Goal: Information Seeking & Learning: Learn about a topic

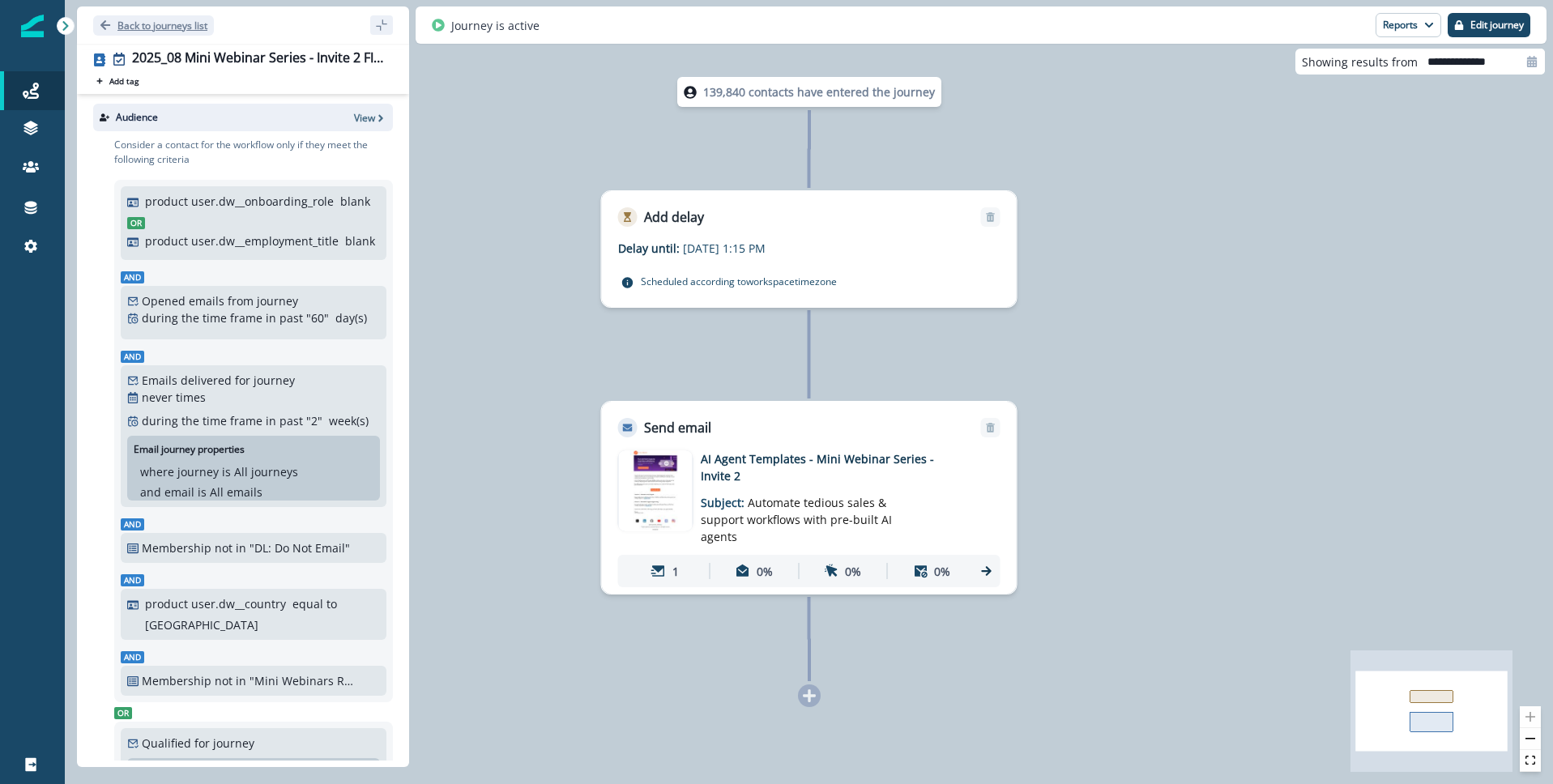
click at [103, 27] on icon "Go back" at bounding box center [105, 25] width 10 height 10
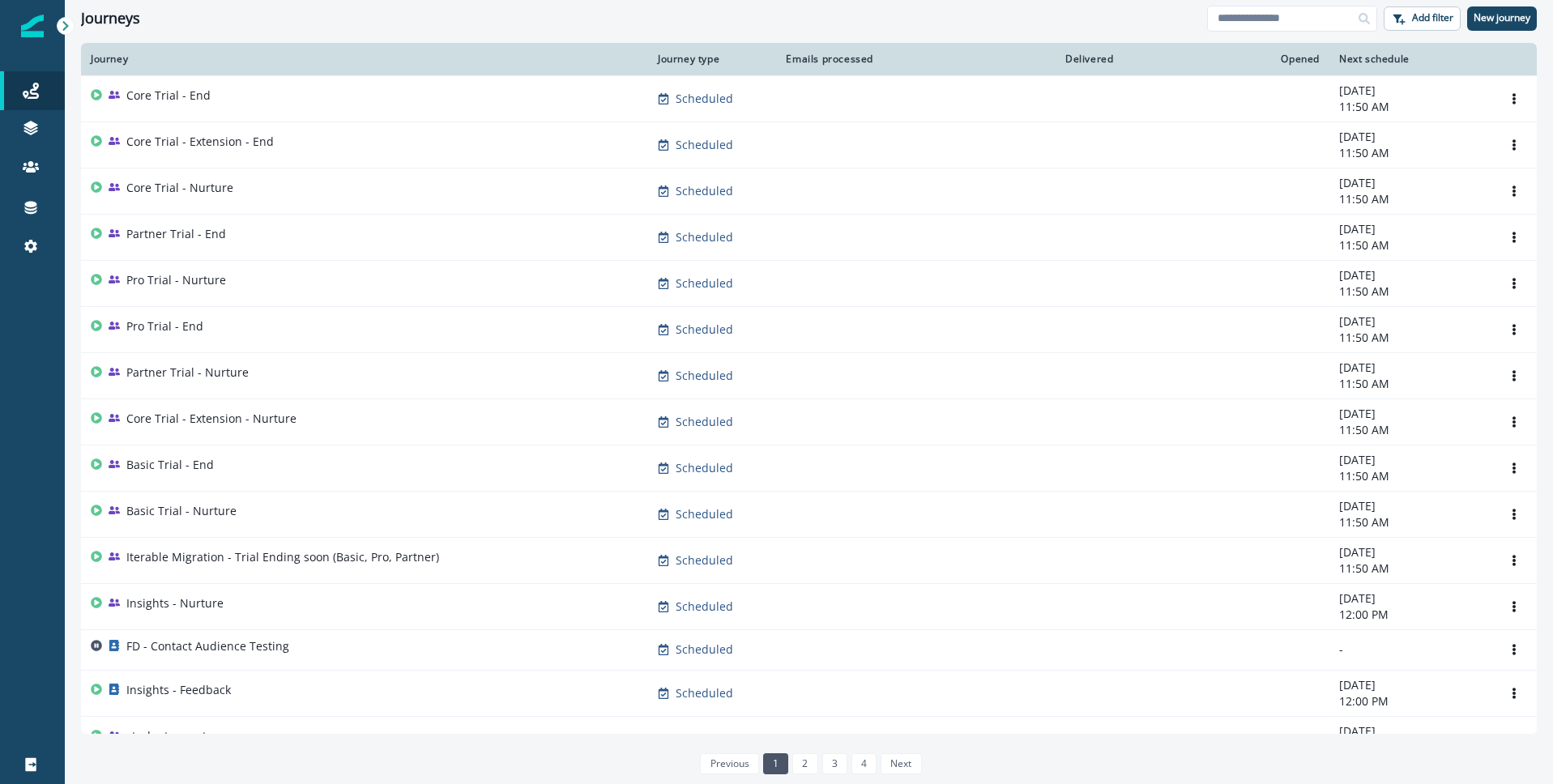
click at [311, 15] on div "Journeys" at bounding box center [643, 19] width 1126 height 18
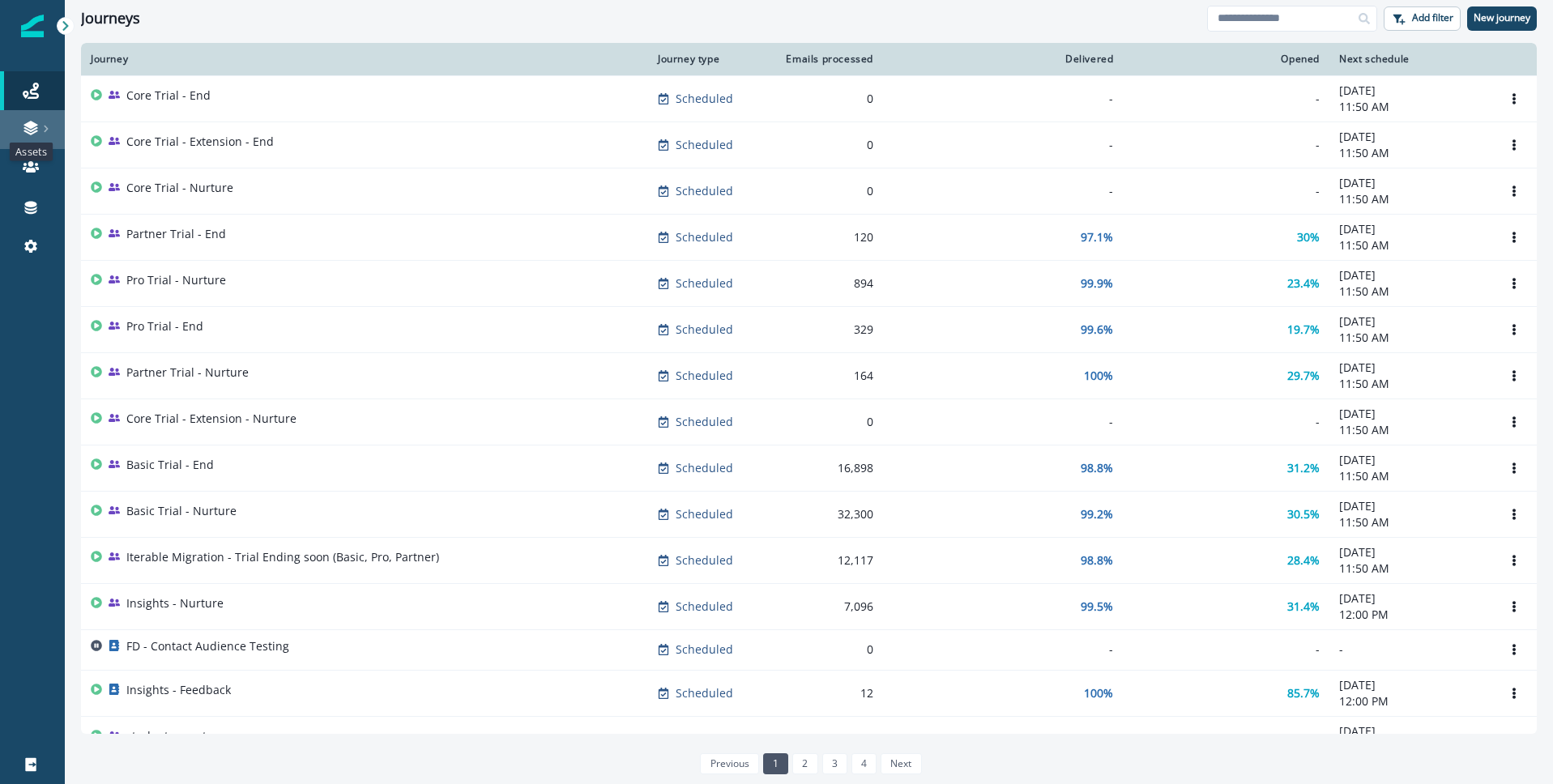
click at [37, 120] on icon at bounding box center [31, 128] width 16 height 16
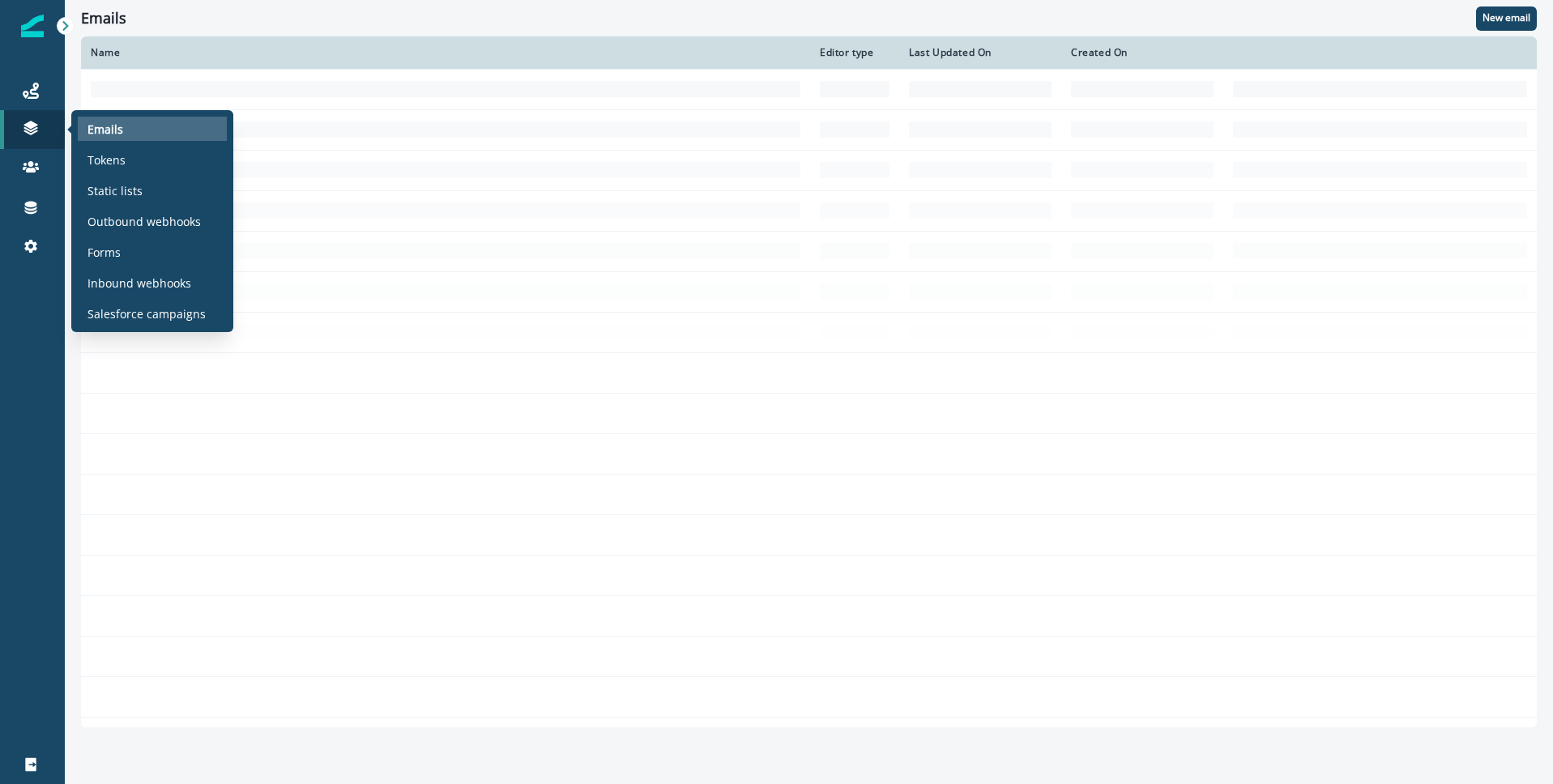
click at [155, 125] on div "Emails" at bounding box center [151, 129] width 149 height 24
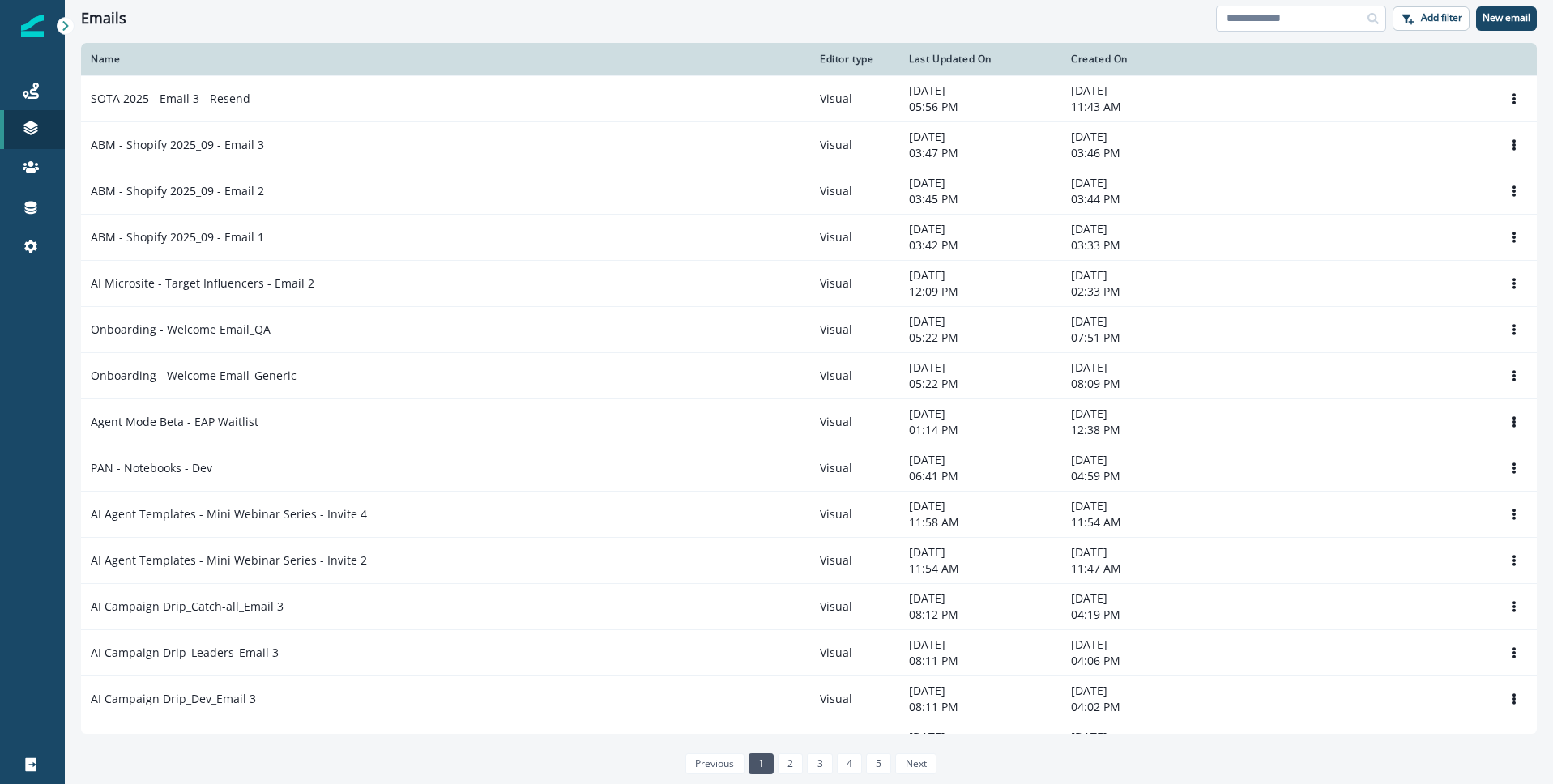
click at [1277, 24] on input at bounding box center [1301, 19] width 170 height 26
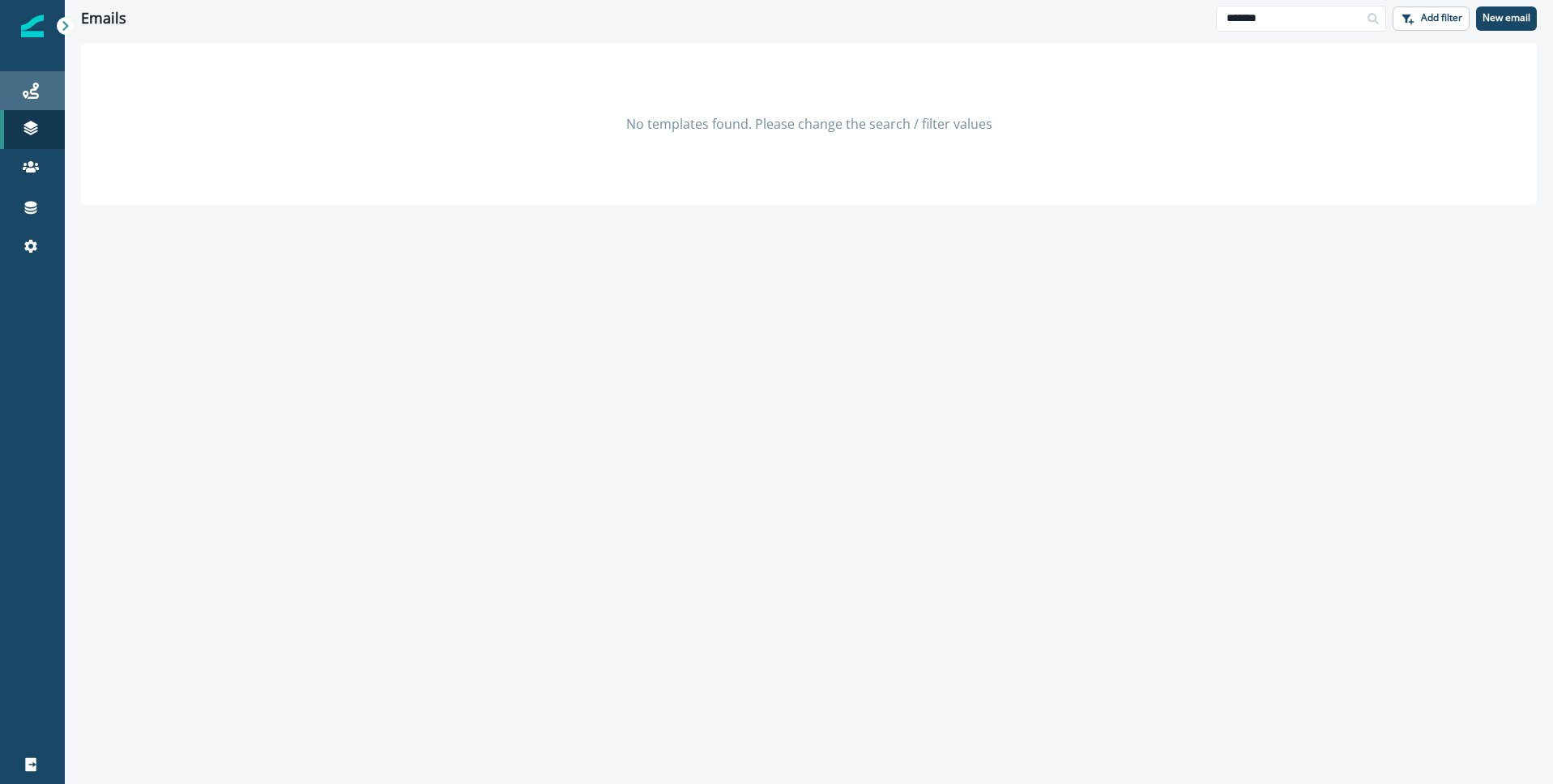
type input "*******"
click at [34, 94] on icon at bounding box center [31, 90] width 16 height 16
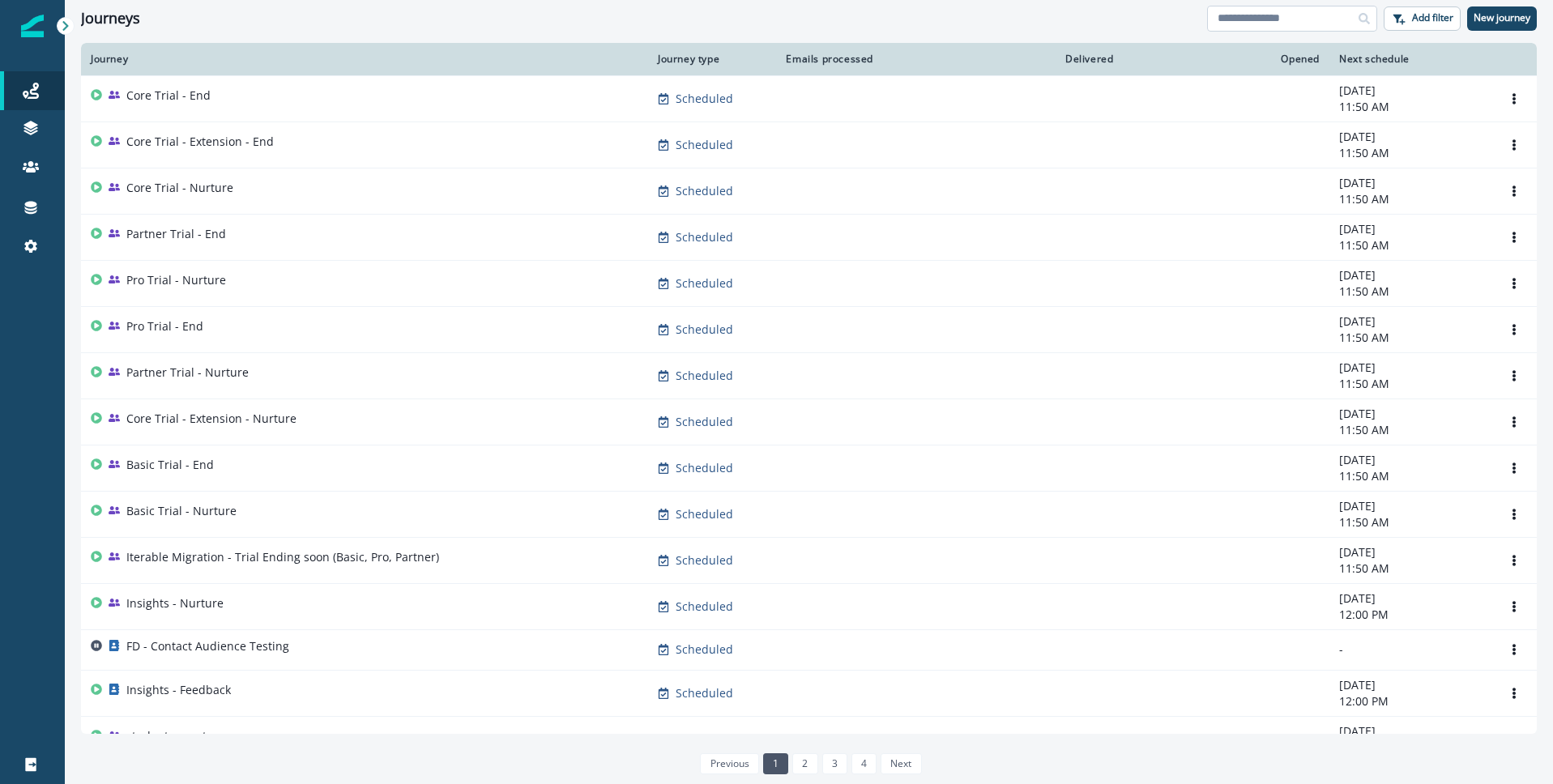
click at [1221, 11] on input at bounding box center [1292, 19] width 170 height 26
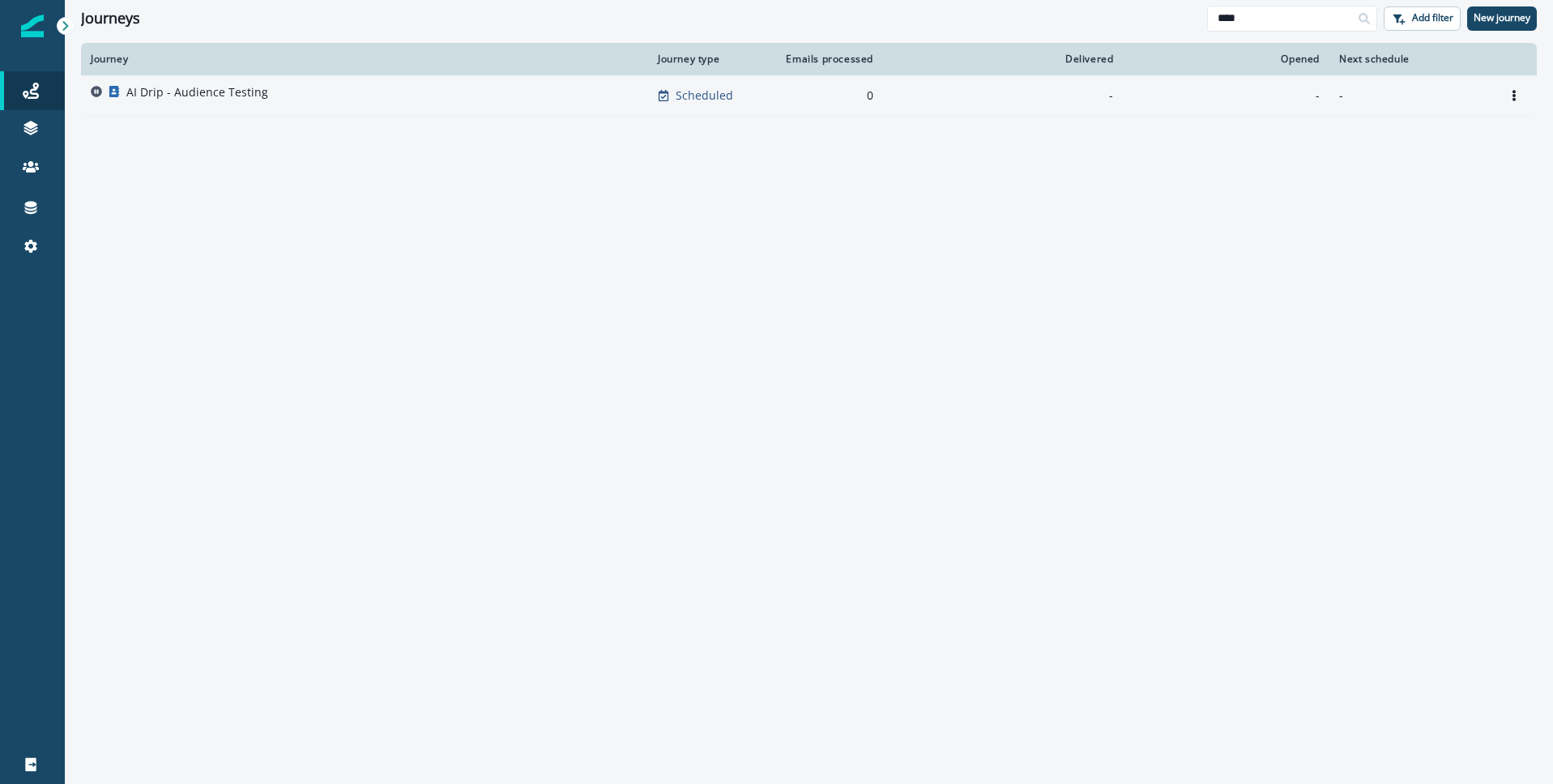
type input "****"
click at [221, 95] on p "AI Drip - Audience Testing" at bounding box center [197, 92] width 142 height 16
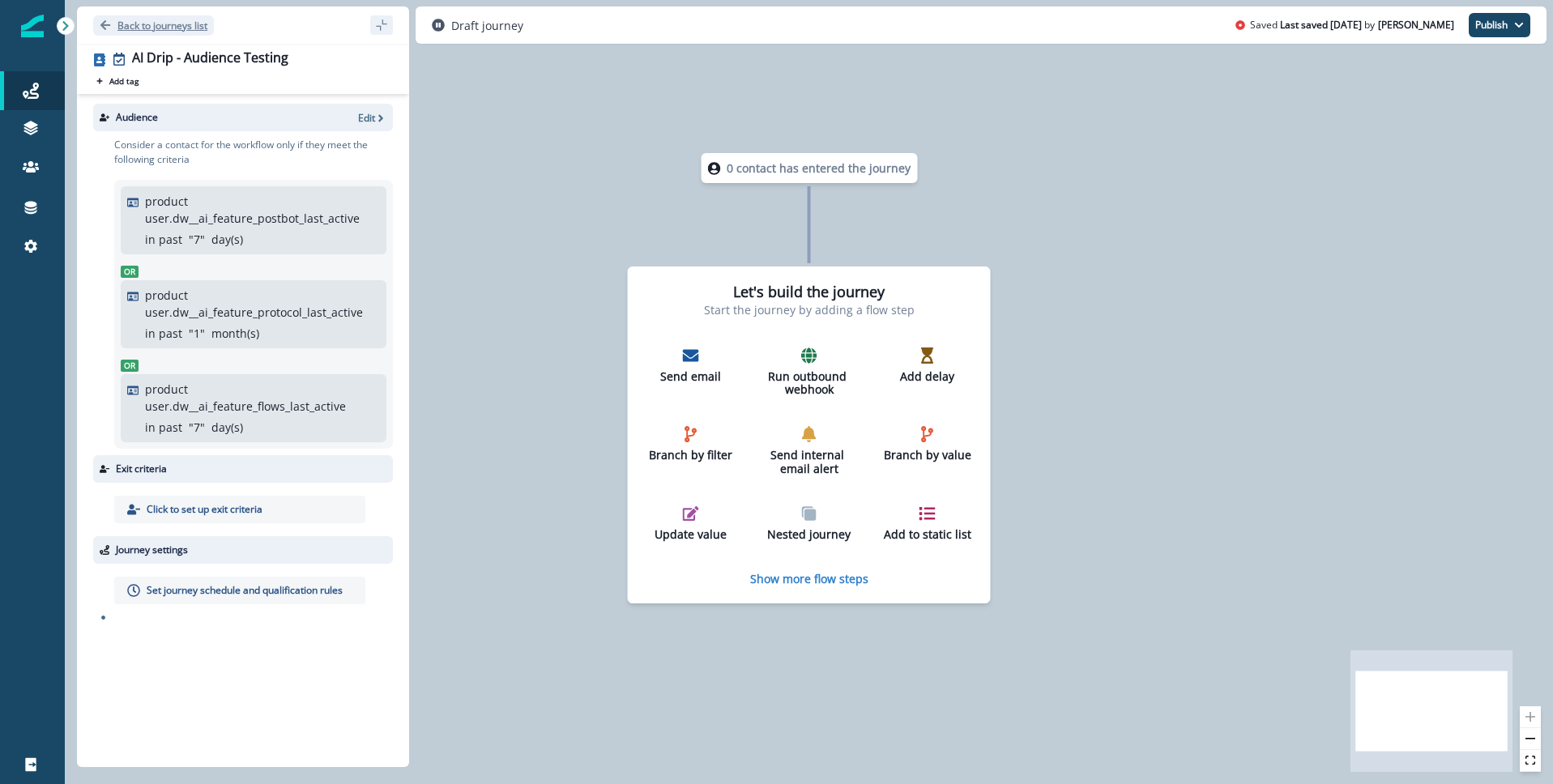
click at [97, 20] on button "Back to journeys list" at bounding box center [153, 25] width 121 height 20
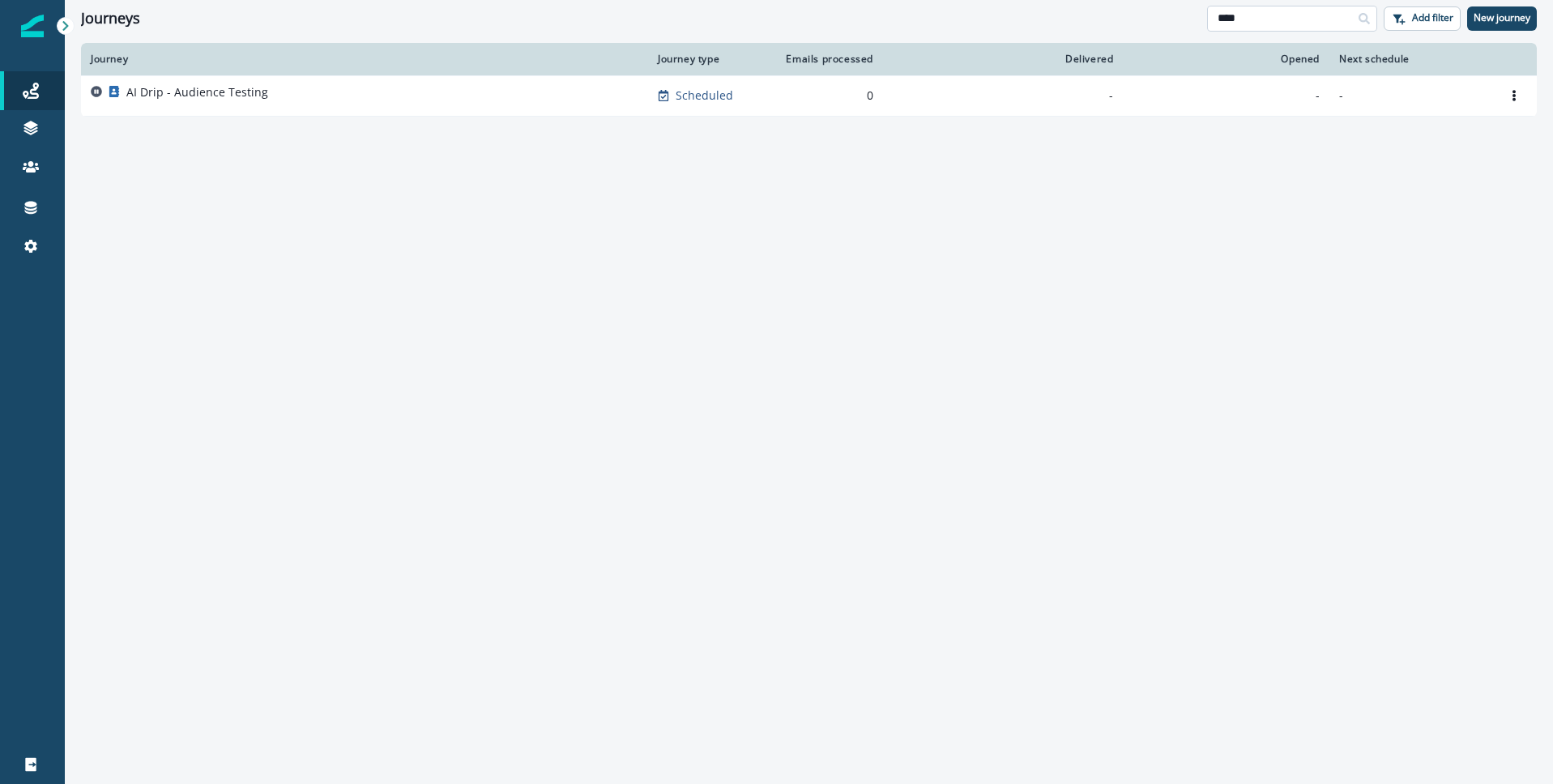
click at [1257, 18] on input "****" at bounding box center [1292, 19] width 170 height 26
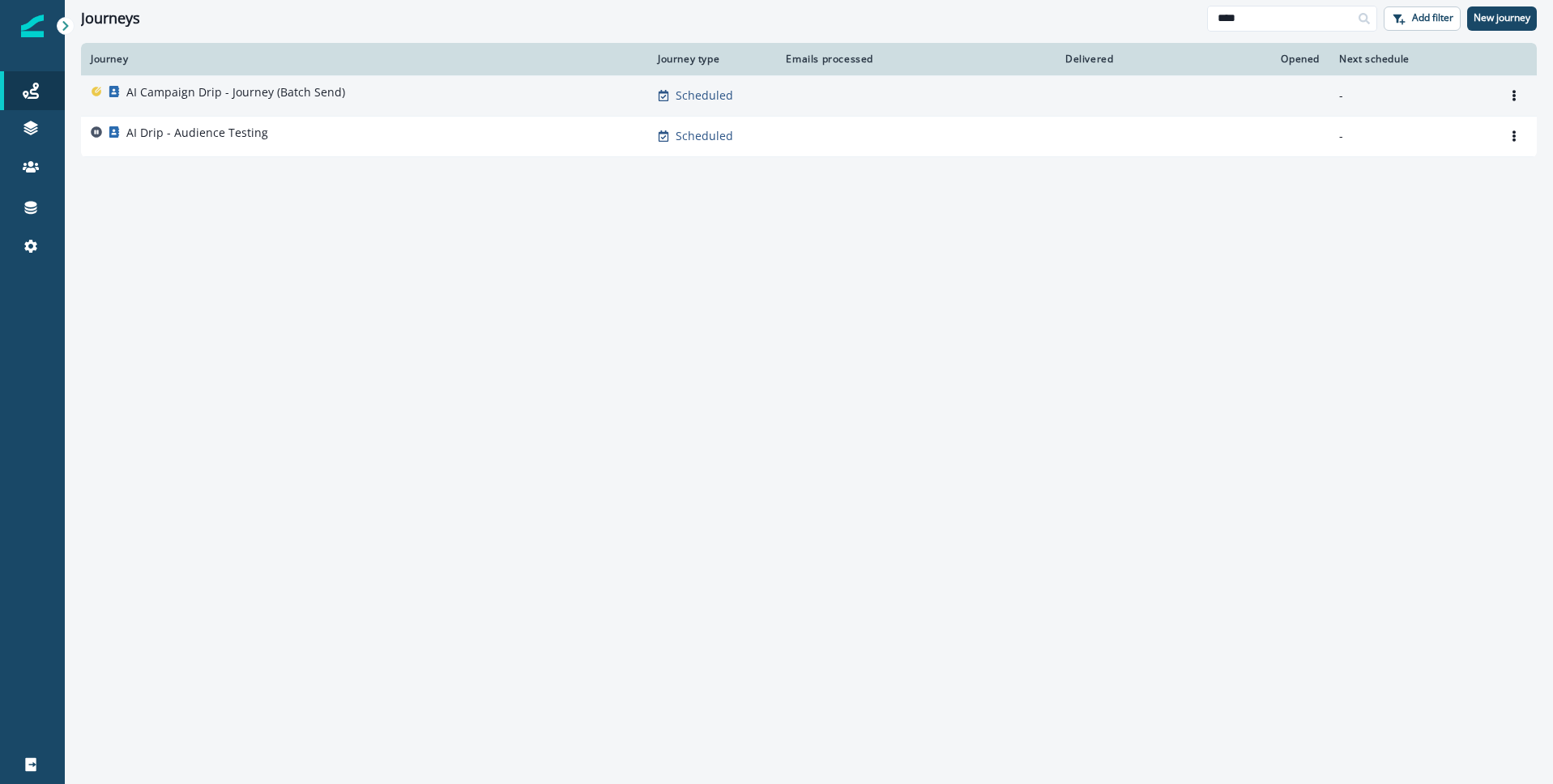
type input "****"
click at [199, 89] on p "AI Campaign Drip - Journey (Batch Send)" at bounding box center [235, 92] width 219 height 16
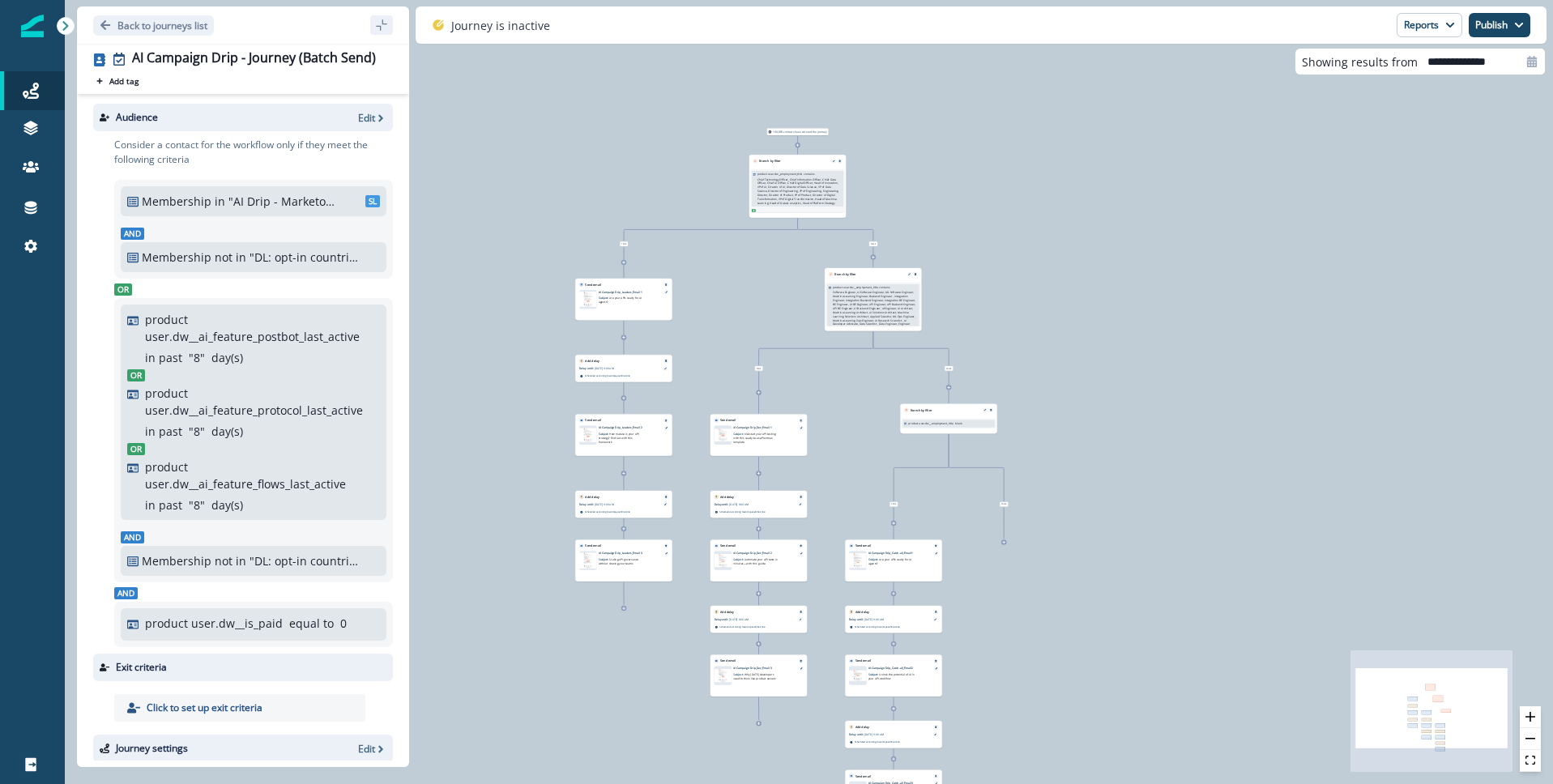
click at [638, 300] on p "Subject: Are your APIs ready for AI agents?" at bounding box center [622, 299] width 47 height 11
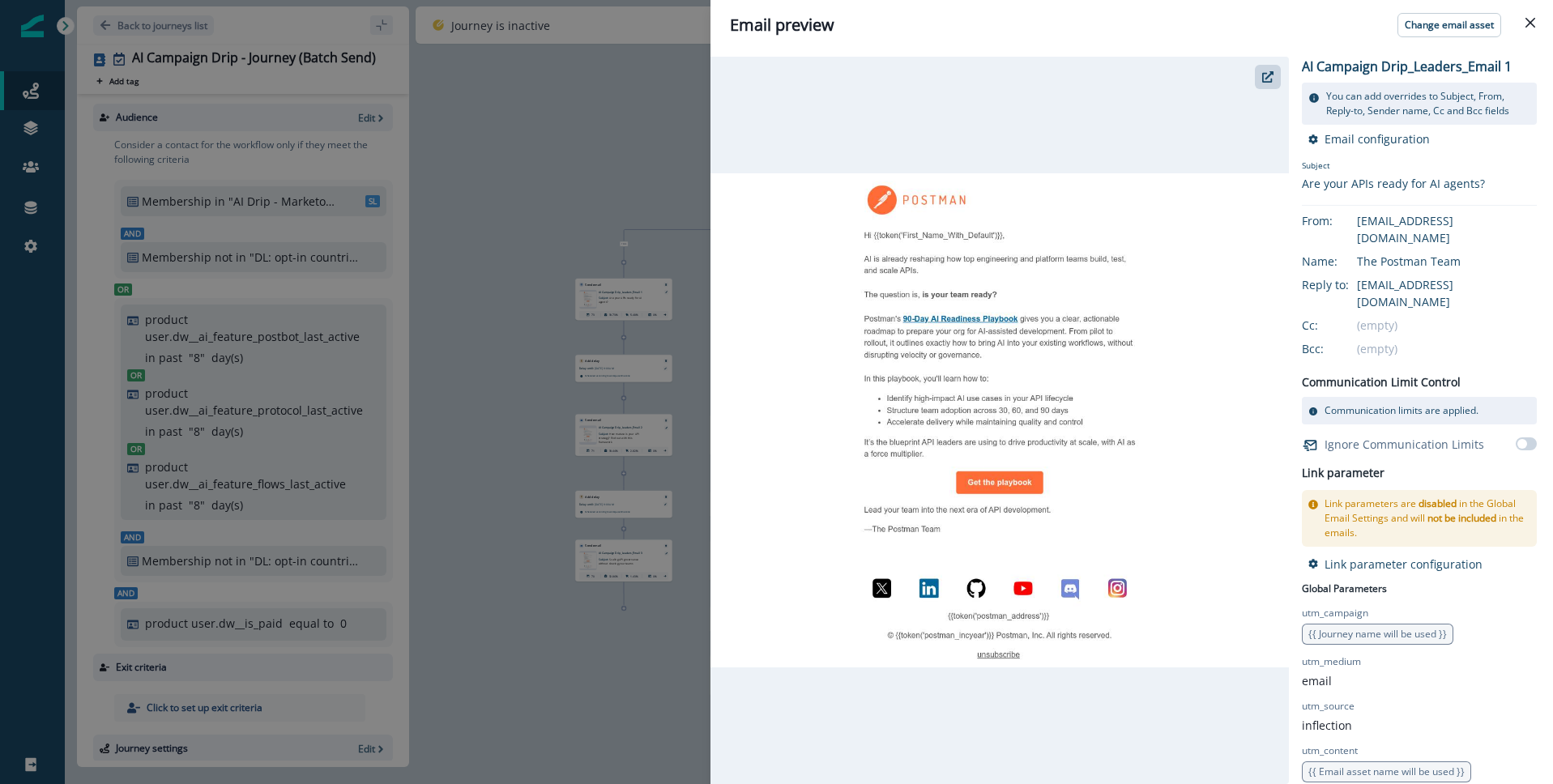
drag, startPoint x: 1533, startPoint y: 24, endPoint x: 1516, endPoint y: 35, distance: 20.2
click at [1533, 24] on icon "Close" at bounding box center [1530, 23] width 10 height 10
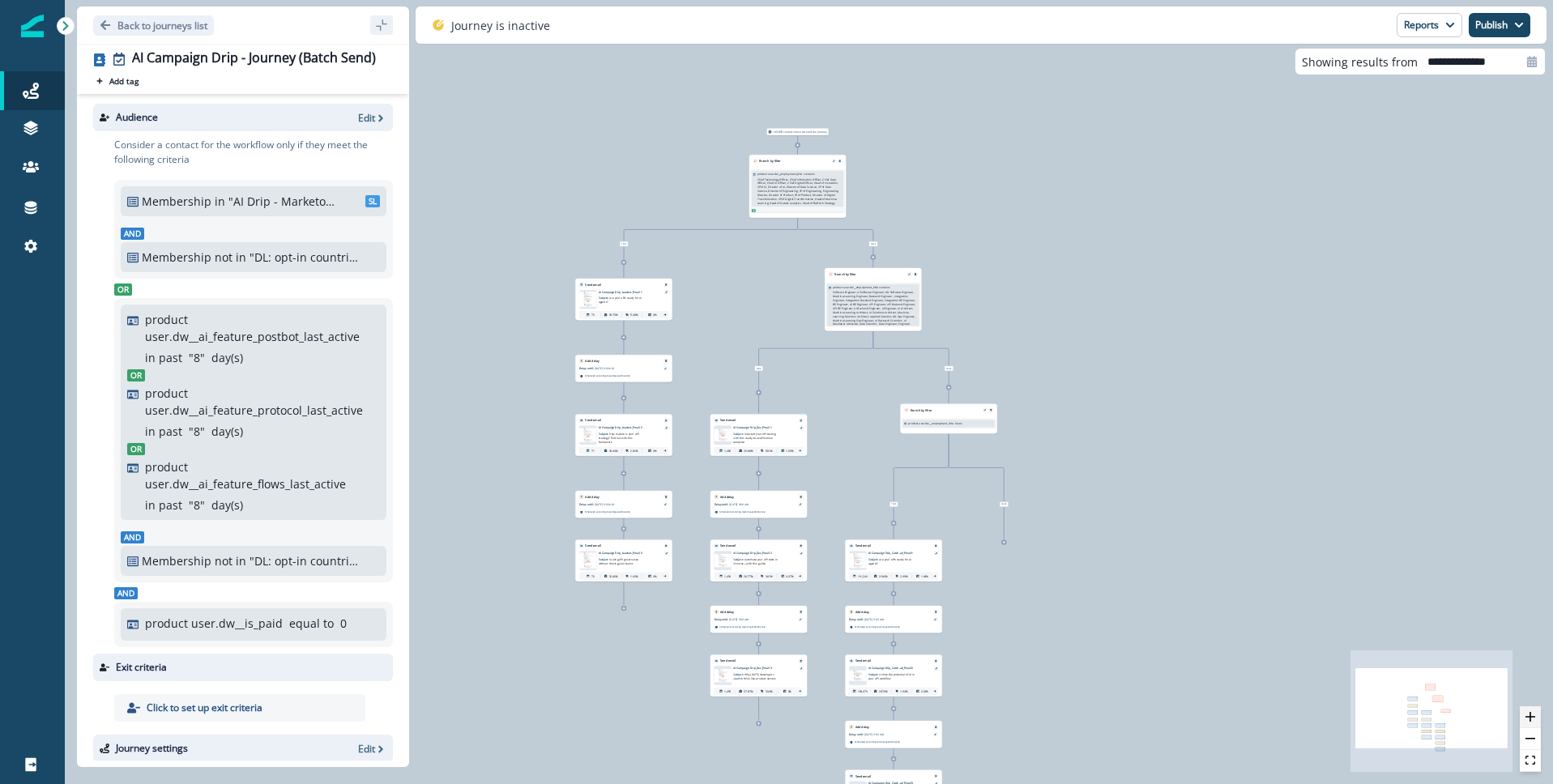
click at [1525, 715] on icon "zoom in" at bounding box center [1530, 716] width 10 height 10
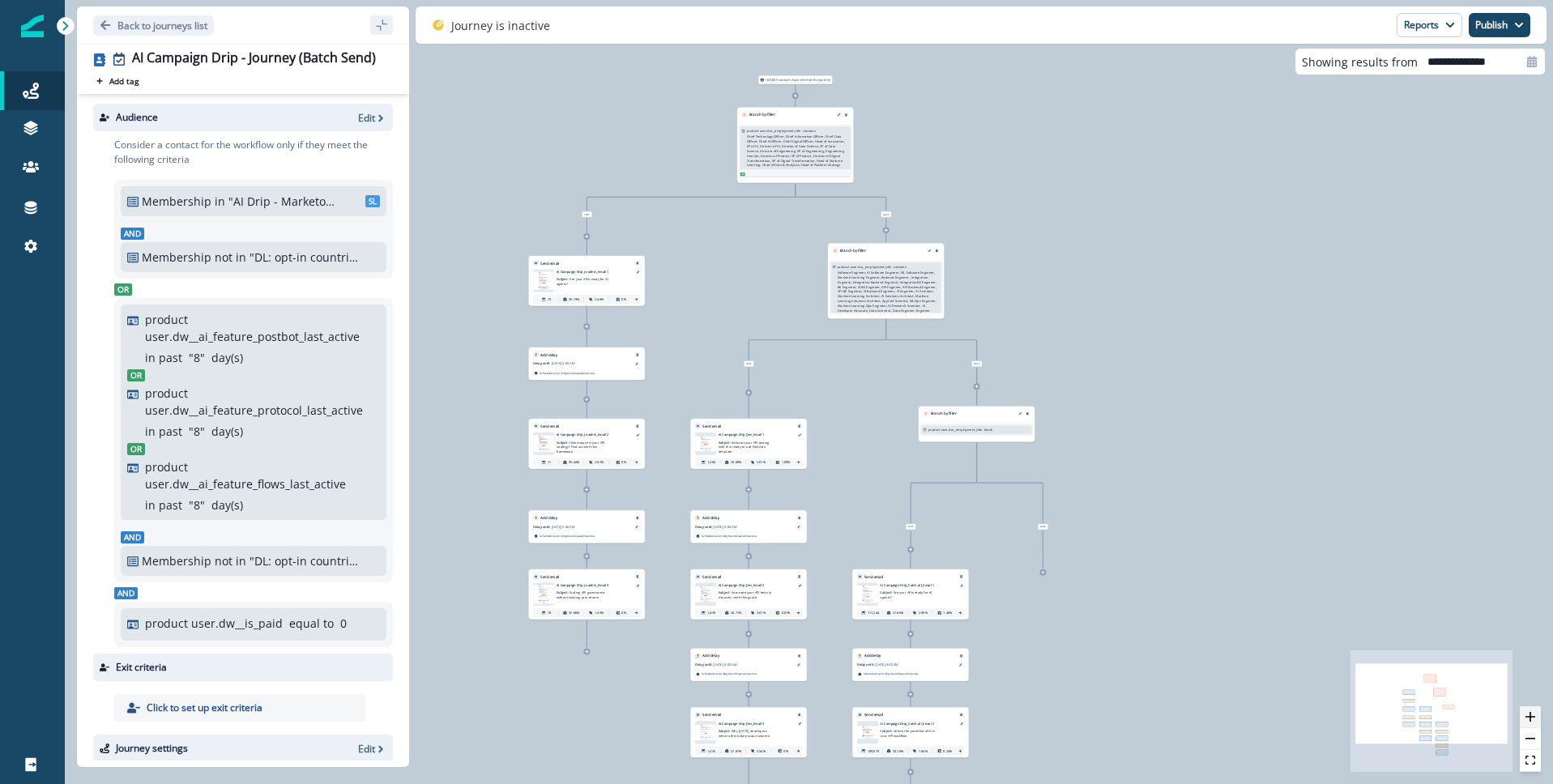
click at [1525, 715] on icon "zoom in" at bounding box center [1530, 716] width 10 height 10
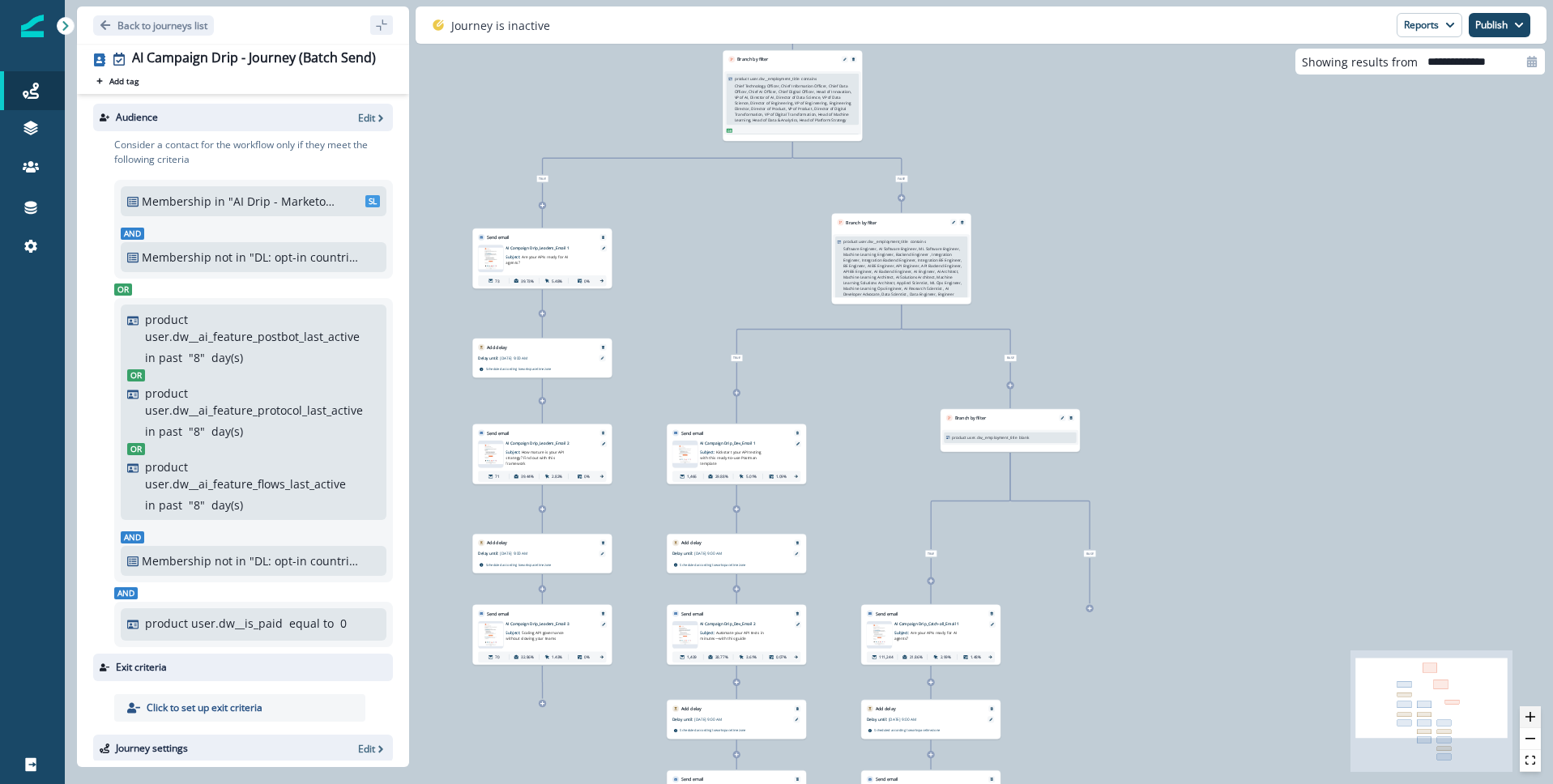
click at [1525, 715] on icon "zoom in" at bounding box center [1530, 716] width 10 height 10
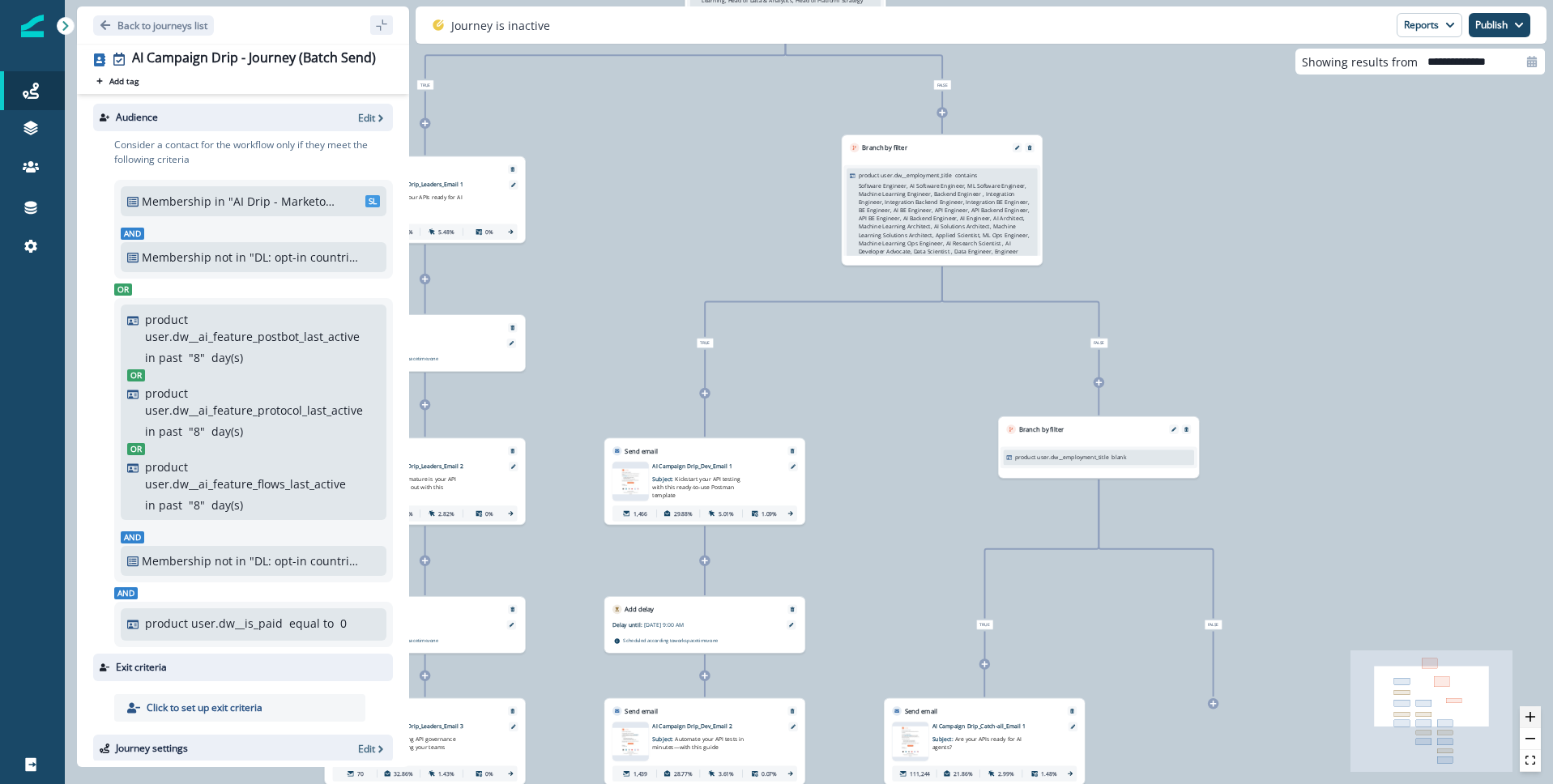
click at [1525, 715] on icon "zoom in" at bounding box center [1530, 716] width 10 height 10
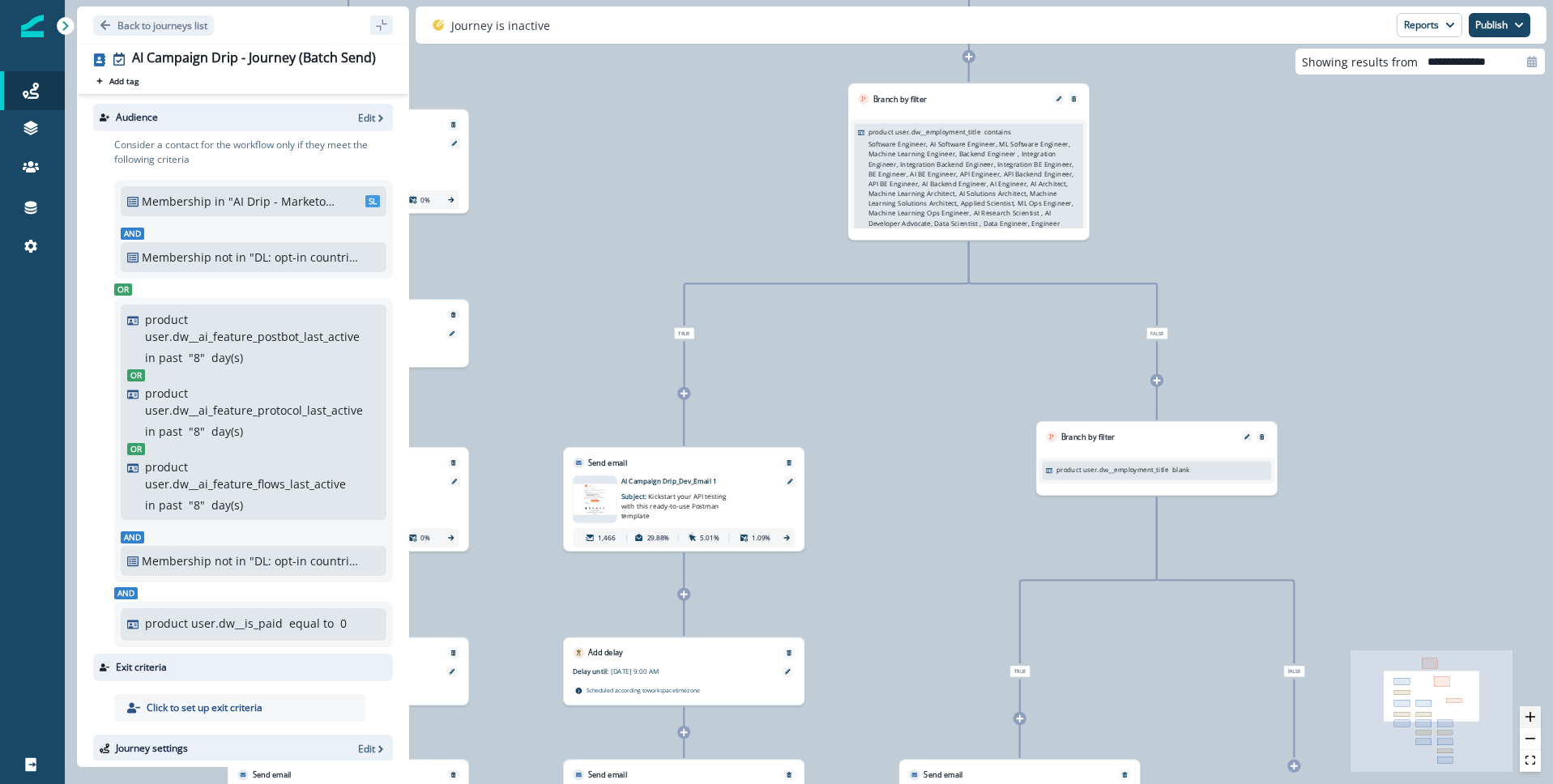
click at [1525, 715] on icon "zoom in" at bounding box center [1530, 716] width 10 height 10
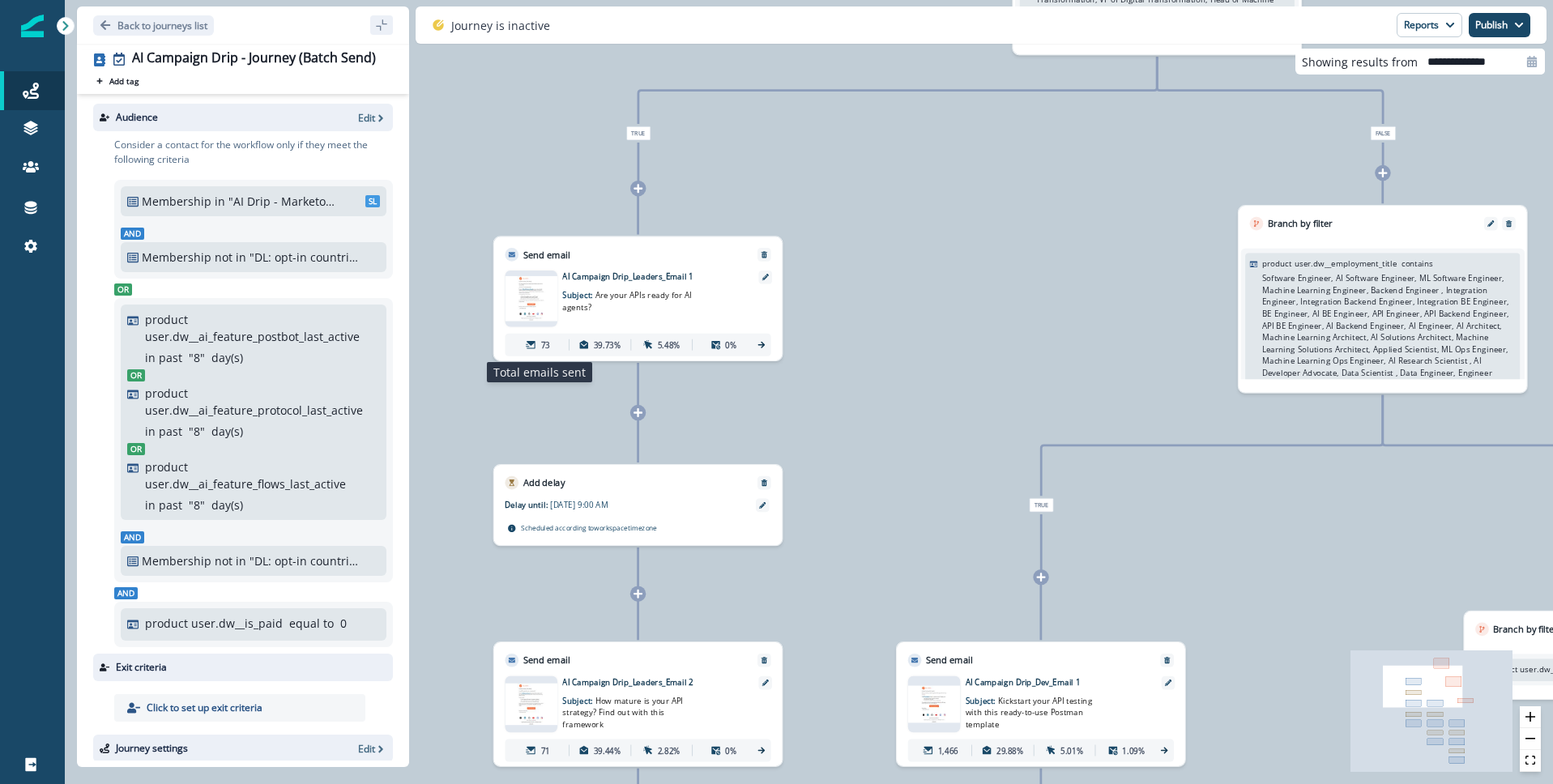
click at [537, 339] on div "73" at bounding box center [538, 345] width 57 height 21
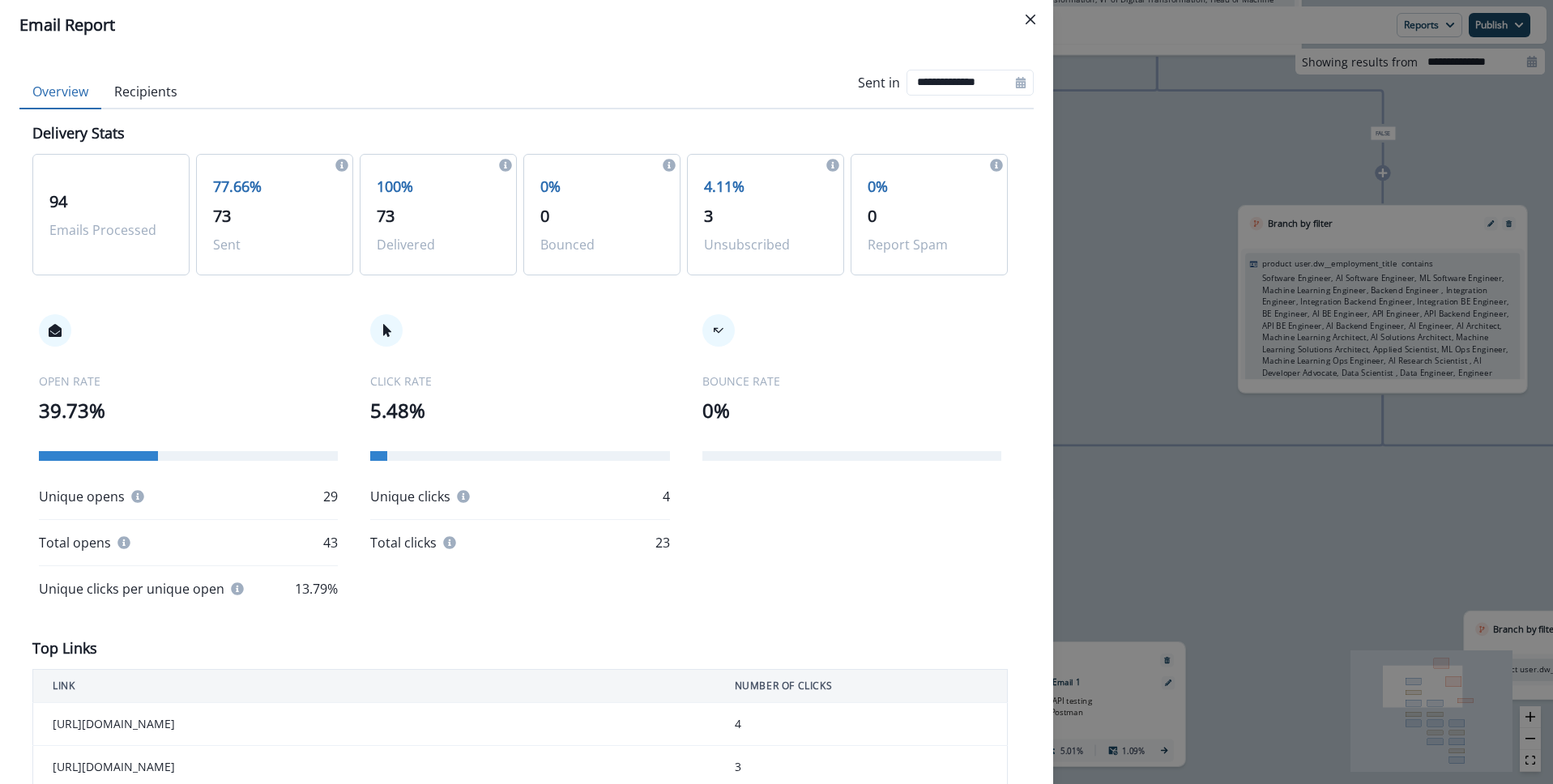
click at [1017, 20] on button "Close" at bounding box center [1030, 20] width 26 height 26
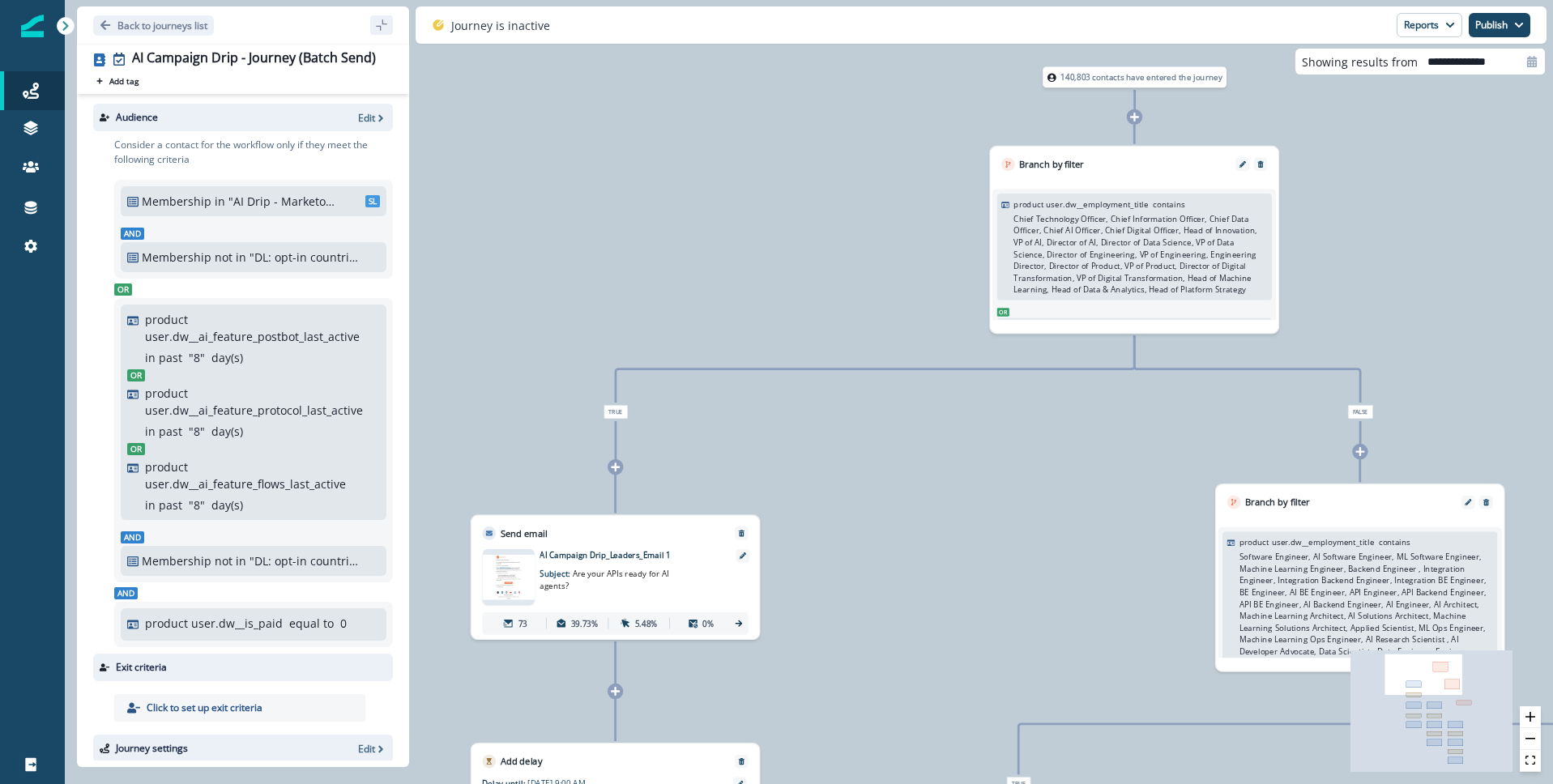
scroll to position [157, 0]
click at [730, 624] on div "73 39.73% 5.48% 0%" at bounding box center [615, 624] width 265 height 23
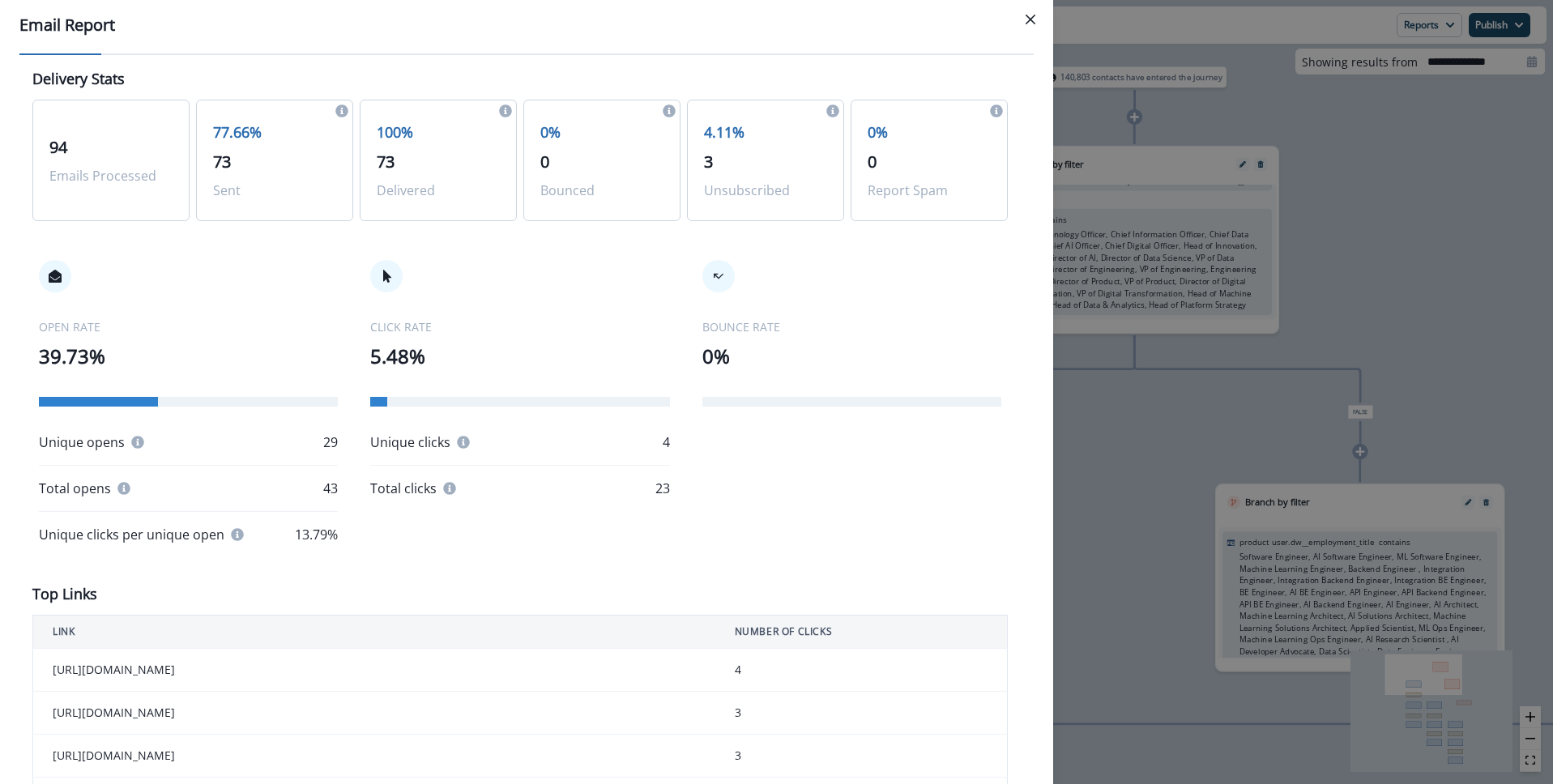
scroll to position [0, 0]
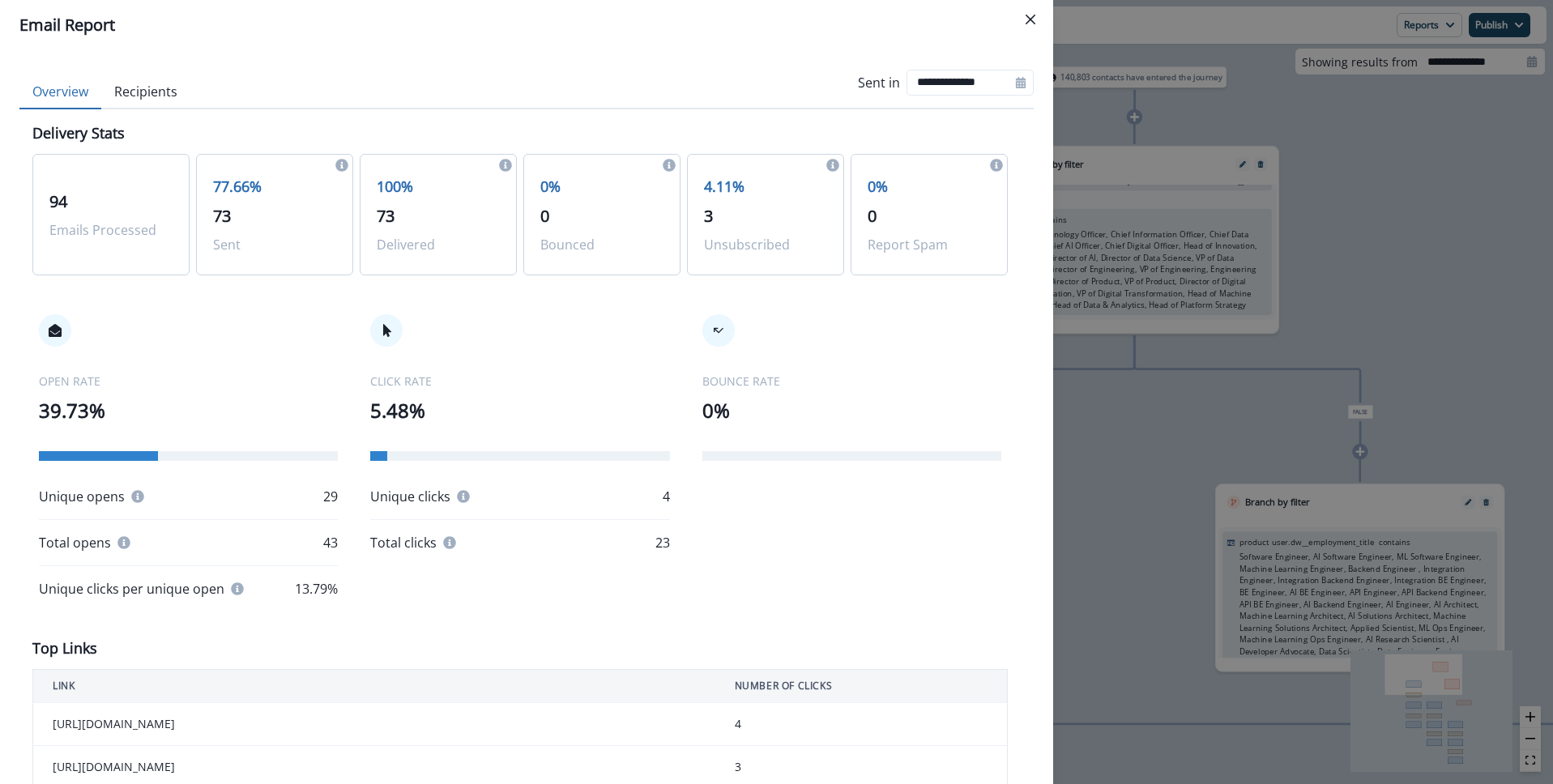
click at [149, 87] on button "Recipients" at bounding box center [145, 93] width 89 height 34
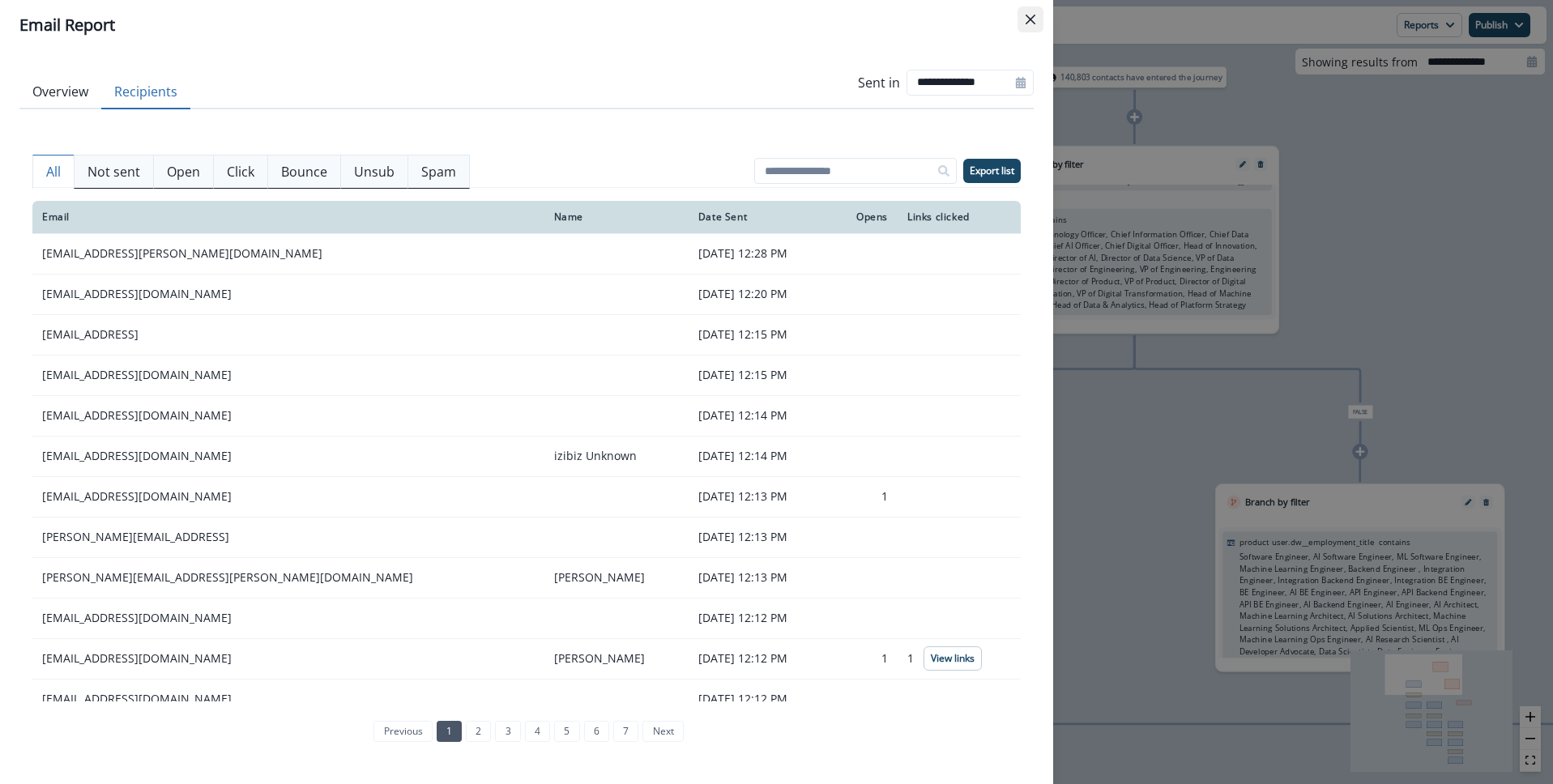
drag, startPoint x: 1038, startPoint y: 18, endPoint x: 1051, endPoint y: 0, distance: 22.2
click at [1038, 18] on button "Close" at bounding box center [1030, 20] width 26 height 26
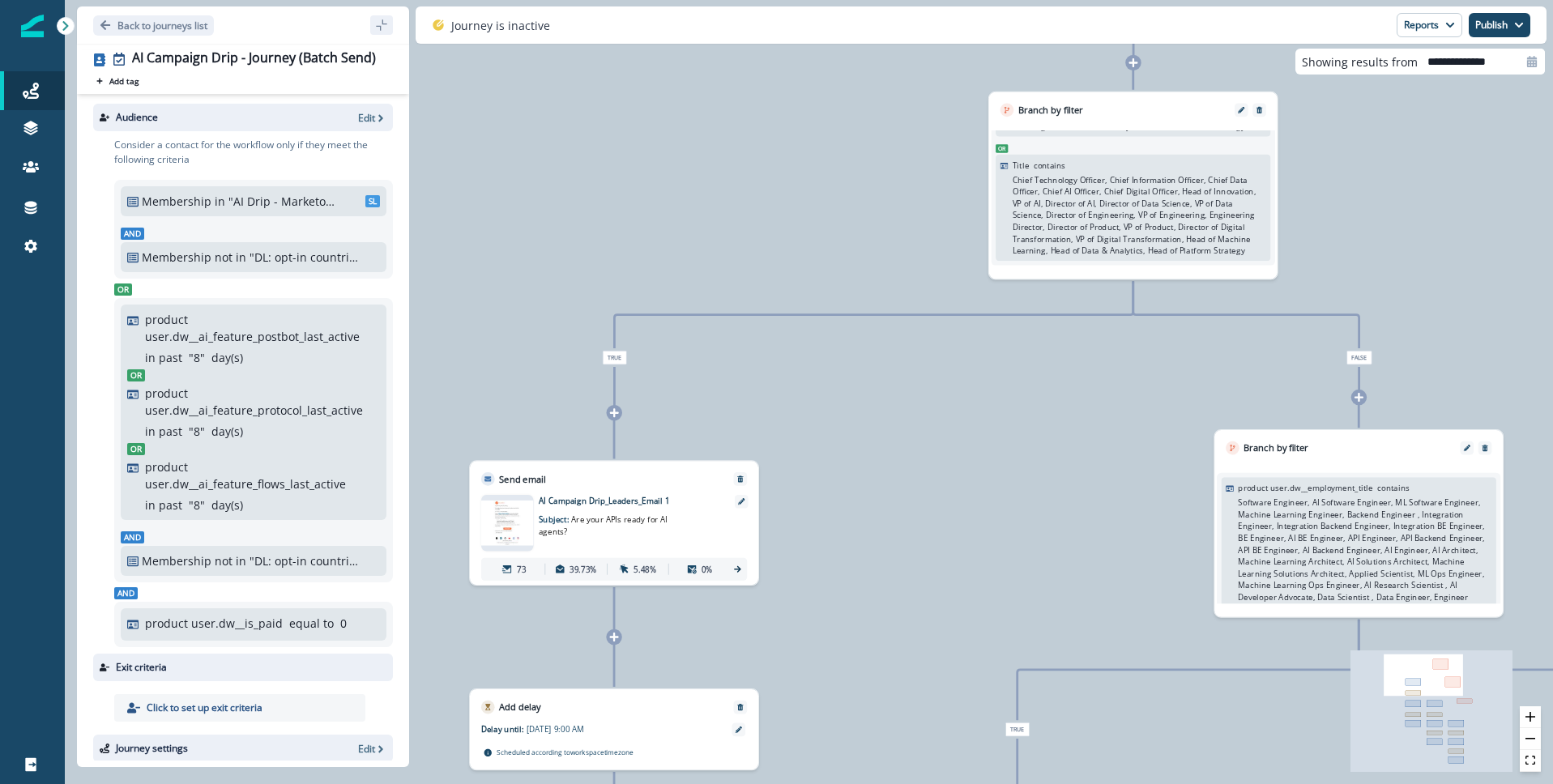
click at [628, 520] on span "Are your APIs ready for AI agents?" at bounding box center [603, 526] width 129 height 23
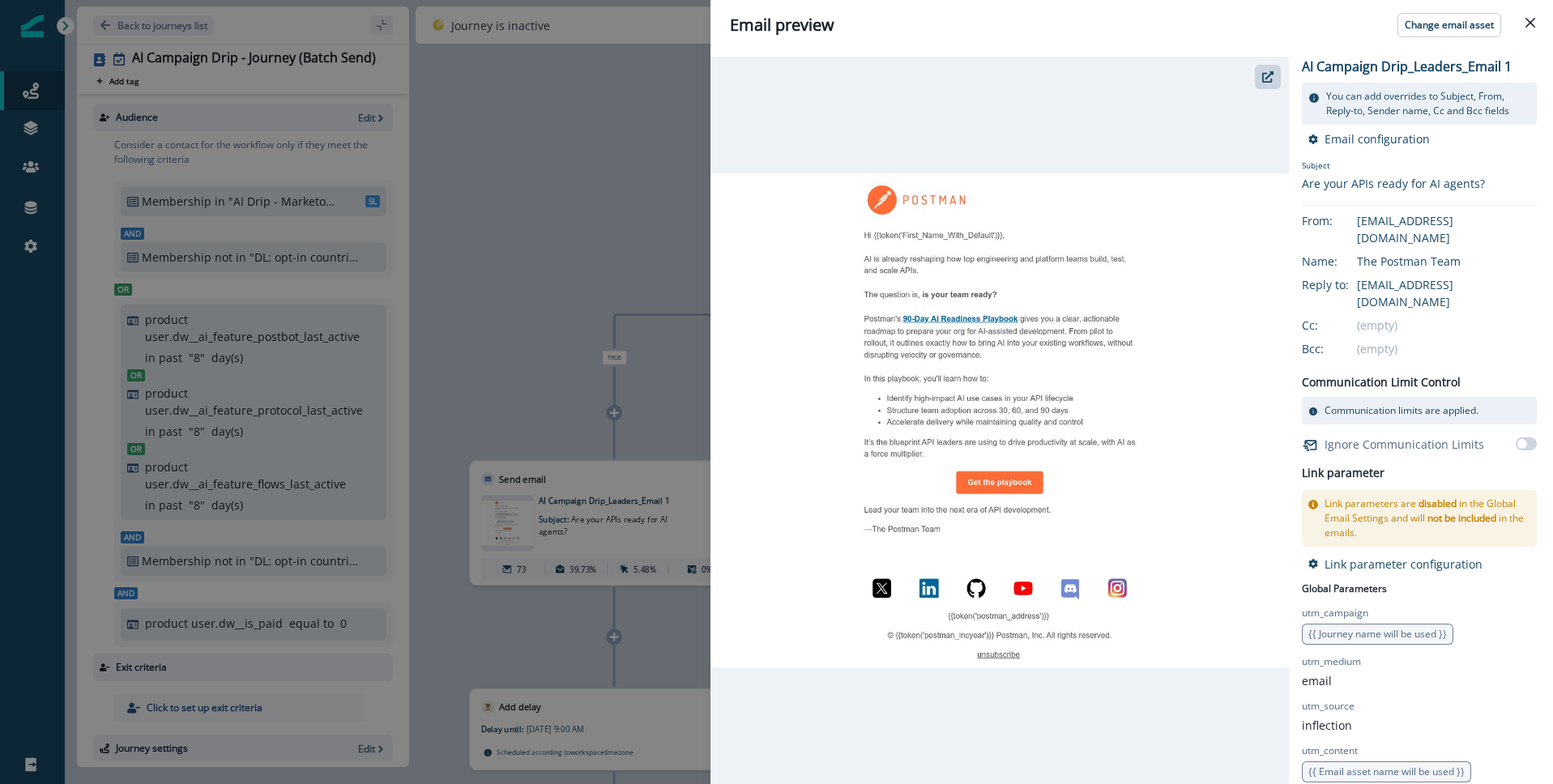
click at [985, 354] on img at bounding box center [999, 420] width 578 height 493
click at [1270, 77] on icon "button" at bounding box center [1268, 77] width 11 height 11
